Goal: Task Accomplishment & Management: Manage account settings

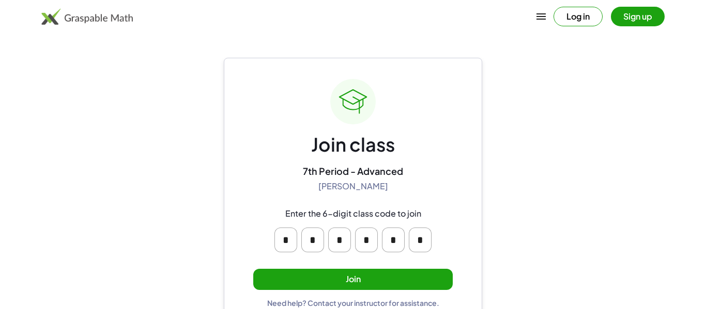
scroll to position [20, 0]
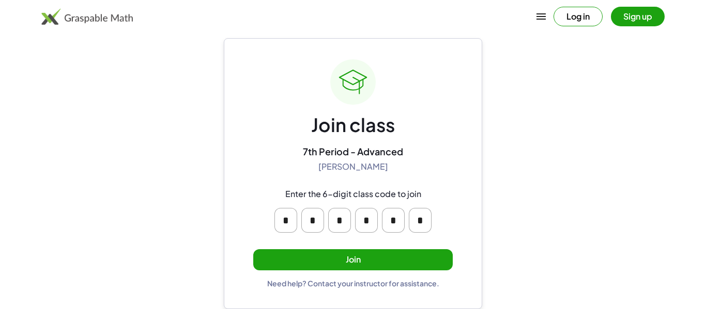
click at [401, 261] on button "Join" at bounding box center [352, 259] width 199 height 21
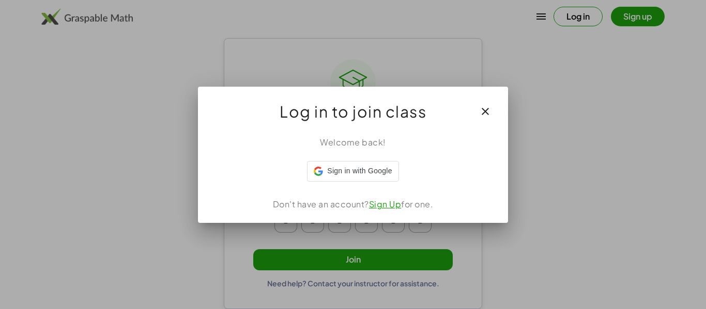
scroll to position [0, 0]
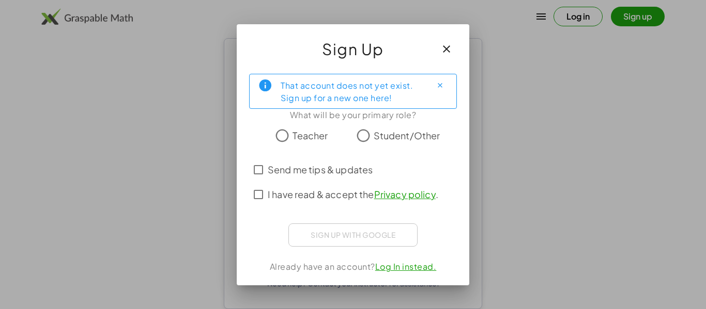
click at [374, 138] on span "Student/Other" at bounding box center [406, 136] width 67 height 14
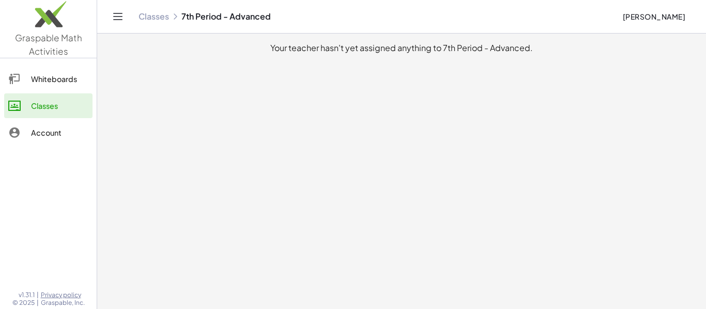
click at [659, 19] on span "[PERSON_NAME]" at bounding box center [653, 16] width 63 height 9
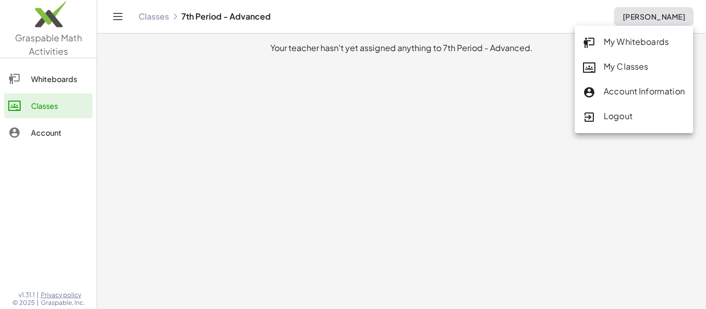
click at [629, 97] on div "Account Information" at bounding box center [634, 91] width 102 height 13
